Goal: Information Seeking & Learning: Learn about a topic

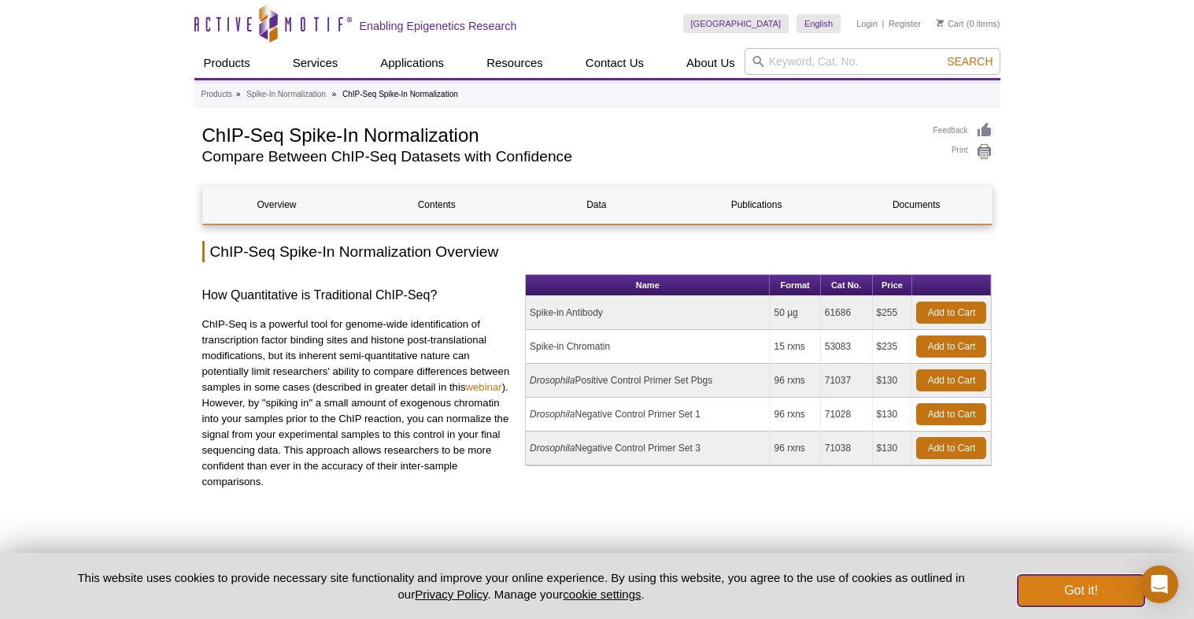
click at [1078, 591] on button "Got it!" at bounding box center [1081, 590] width 126 height 31
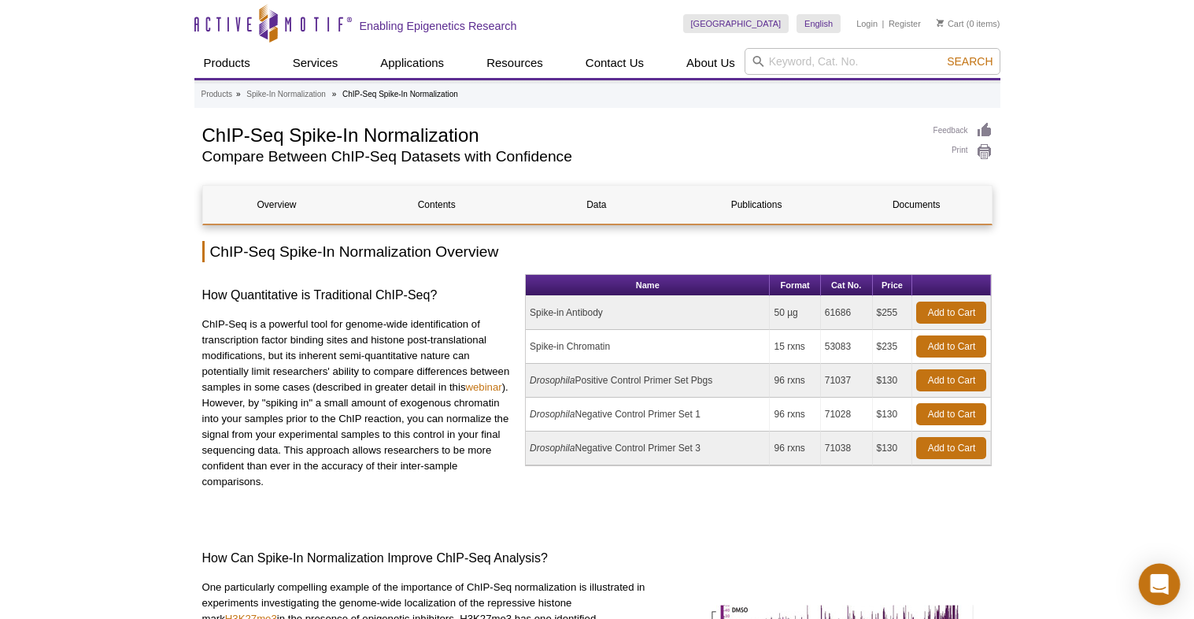
click at [1150, 581] on icon "Open Intercom Messenger" at bounding box center [1160, 584] width 20 height 20
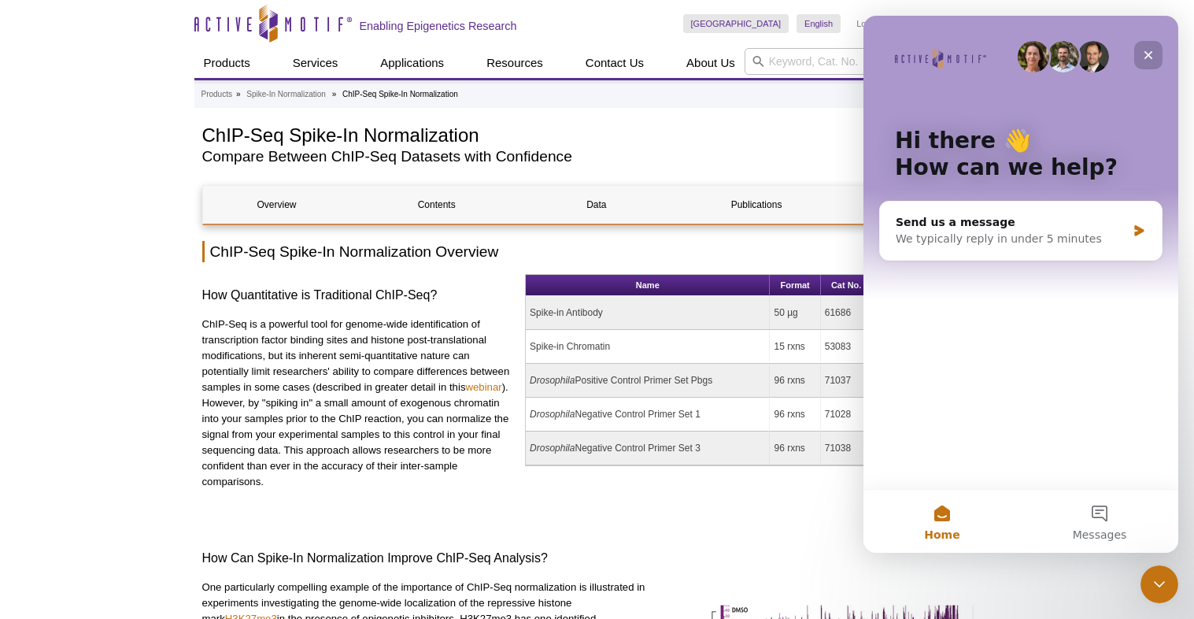
click at [1148, 59] on icon "Close" at bounding box center [1148, 55] width 13 height 13
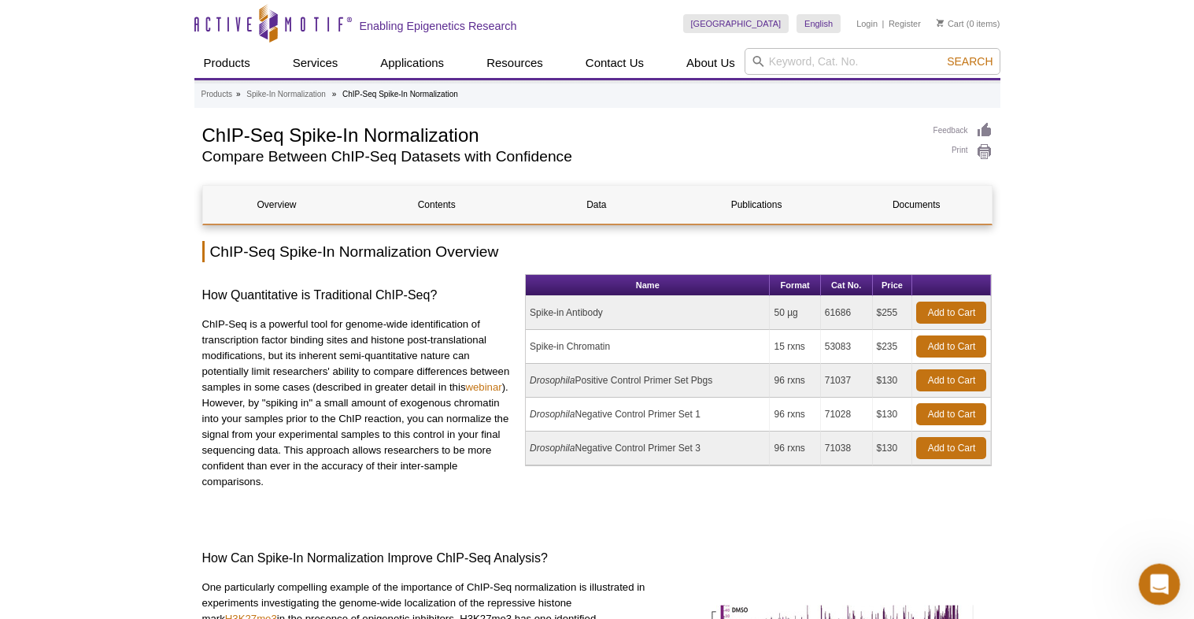
click at [1165, 586] on icon "Open Intercom Messenger" at bounding box center [1158, 582] width 26 height 26
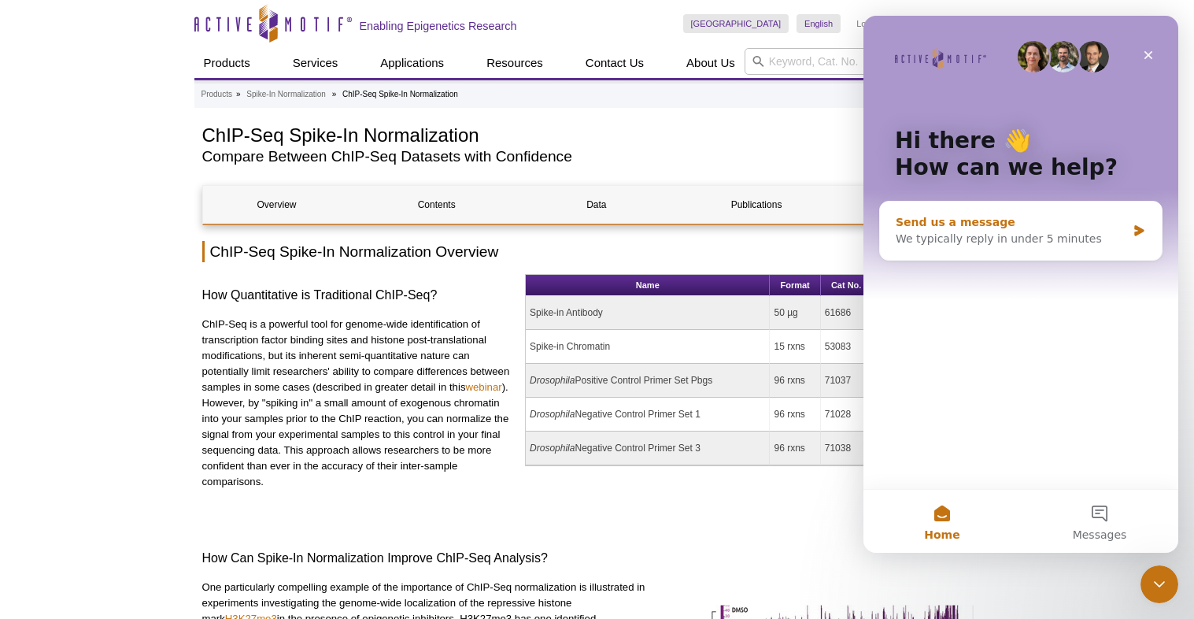
click at [1022, 239] on div "We typically reply in under 5 minutes" at bounding box center [1011, 239] width 231 height 17
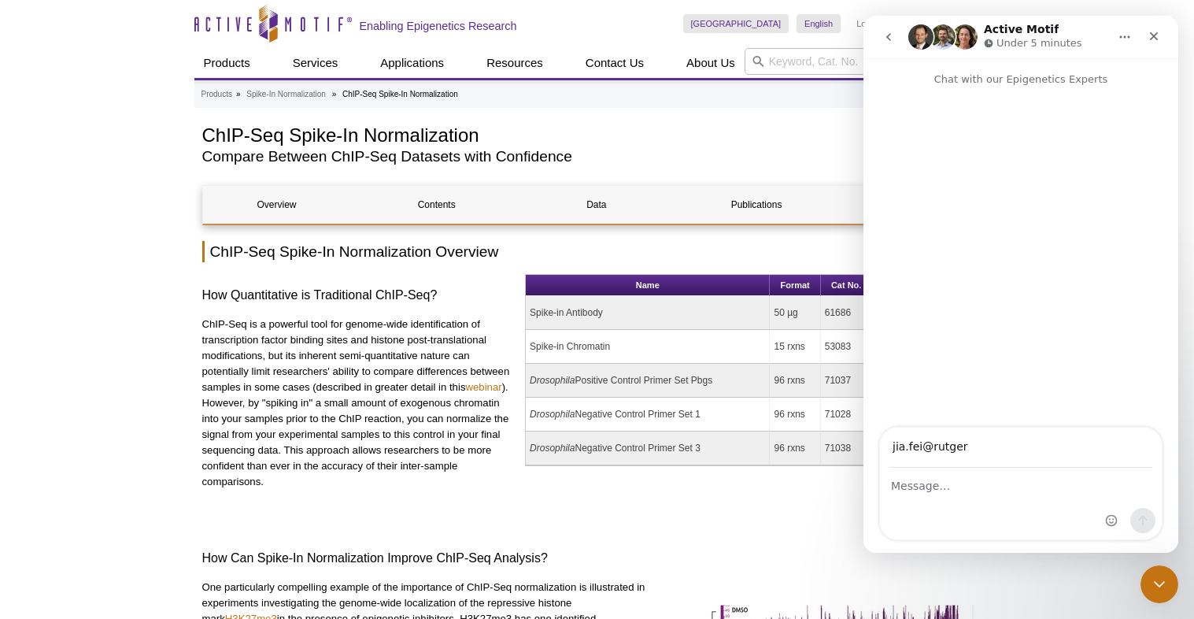
type input "jia.fei@rutgers"
click at [333, 387] on p "ChIP-Seq is a powerful tool for genome-wide identification of transcription fac…" at bounding box center [358, 403] width 312 height 173
click at [1151, 40] on icon "Close" at bounding box center [1154, 36] width 13 height 13
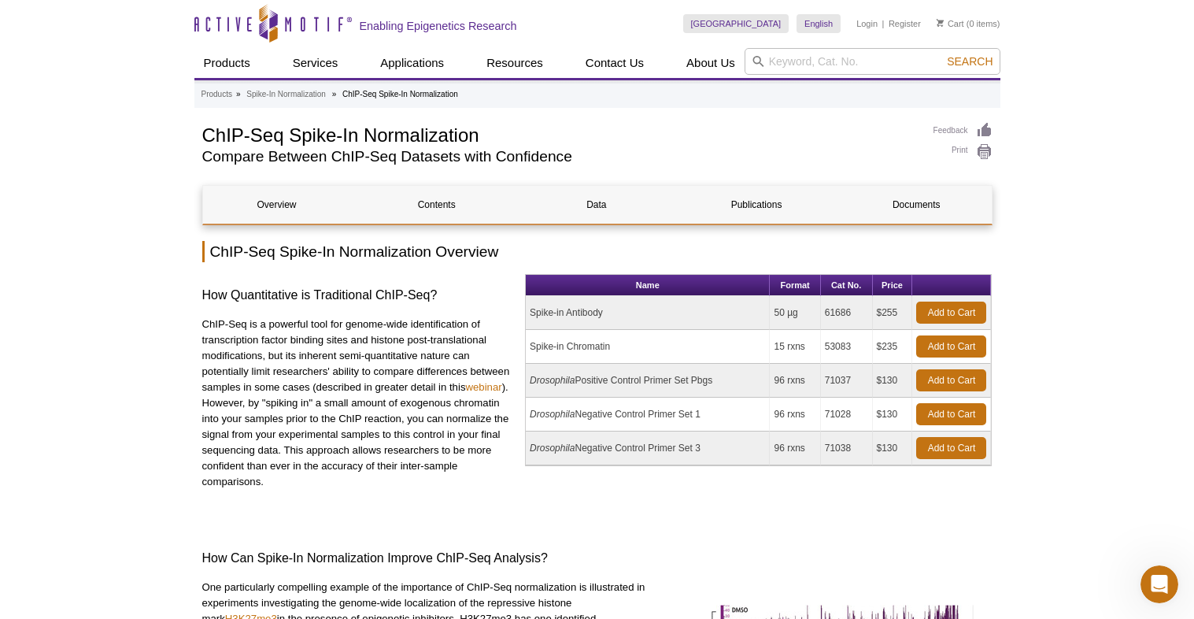
click at [360, 315] on div "How Quantitative is Traditional ChIP-Seq? ChIP-Seq is a powerful tool for genom…" at bounding box center [358, 389] width 312 height 231
click at [331, 376] on p "ChIP-Seq is a powerful tool for genome-wide identification of transcription fac…" at bounding box center [358, 403] width 312 height 173
